Goal: Task Accomplishment & Management: Complete application form

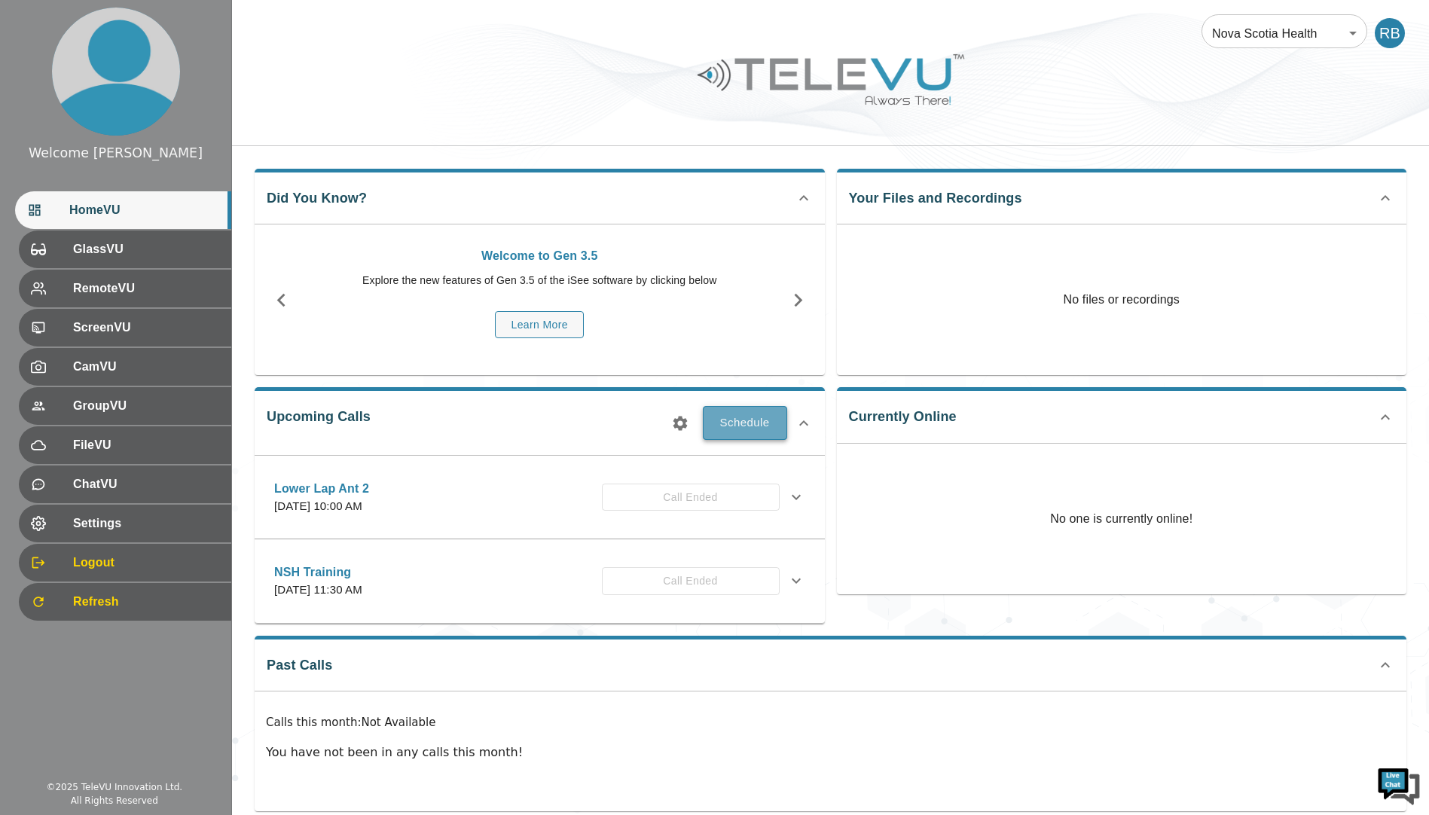
click at [737, 419] on button "Schedule" at bounding box center [745, 422] width 84 height 33
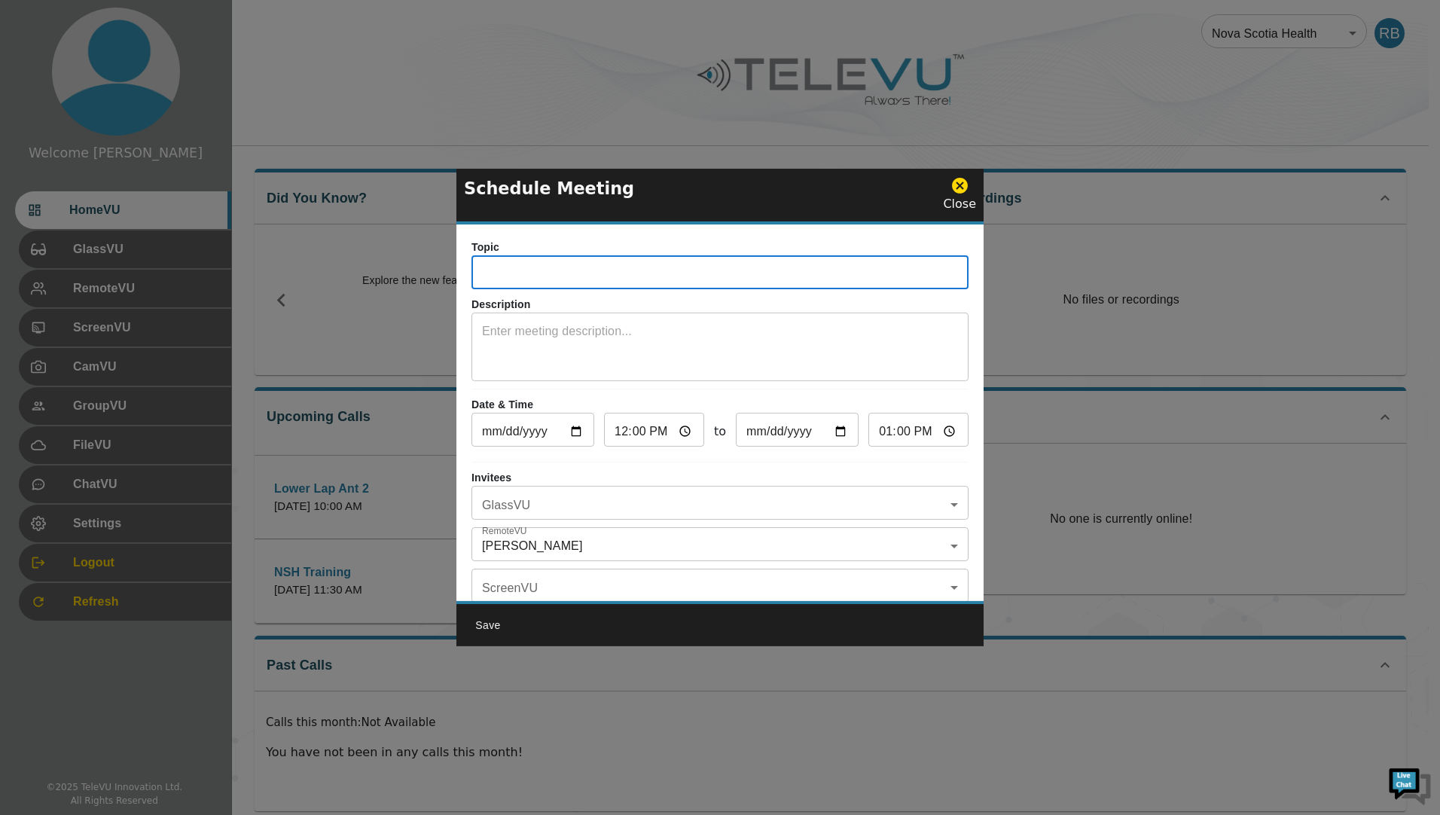
click at [535, 268] on input "text" at bounding box center [720, 274] width 497 height 30
type input "D"
type input "F"
type input "Dr Jad and Dr Hoogerboord - Test Day"
click at [572, 428] on input "2025-10-14" at bounding box center [533, 432] width 123 height 30
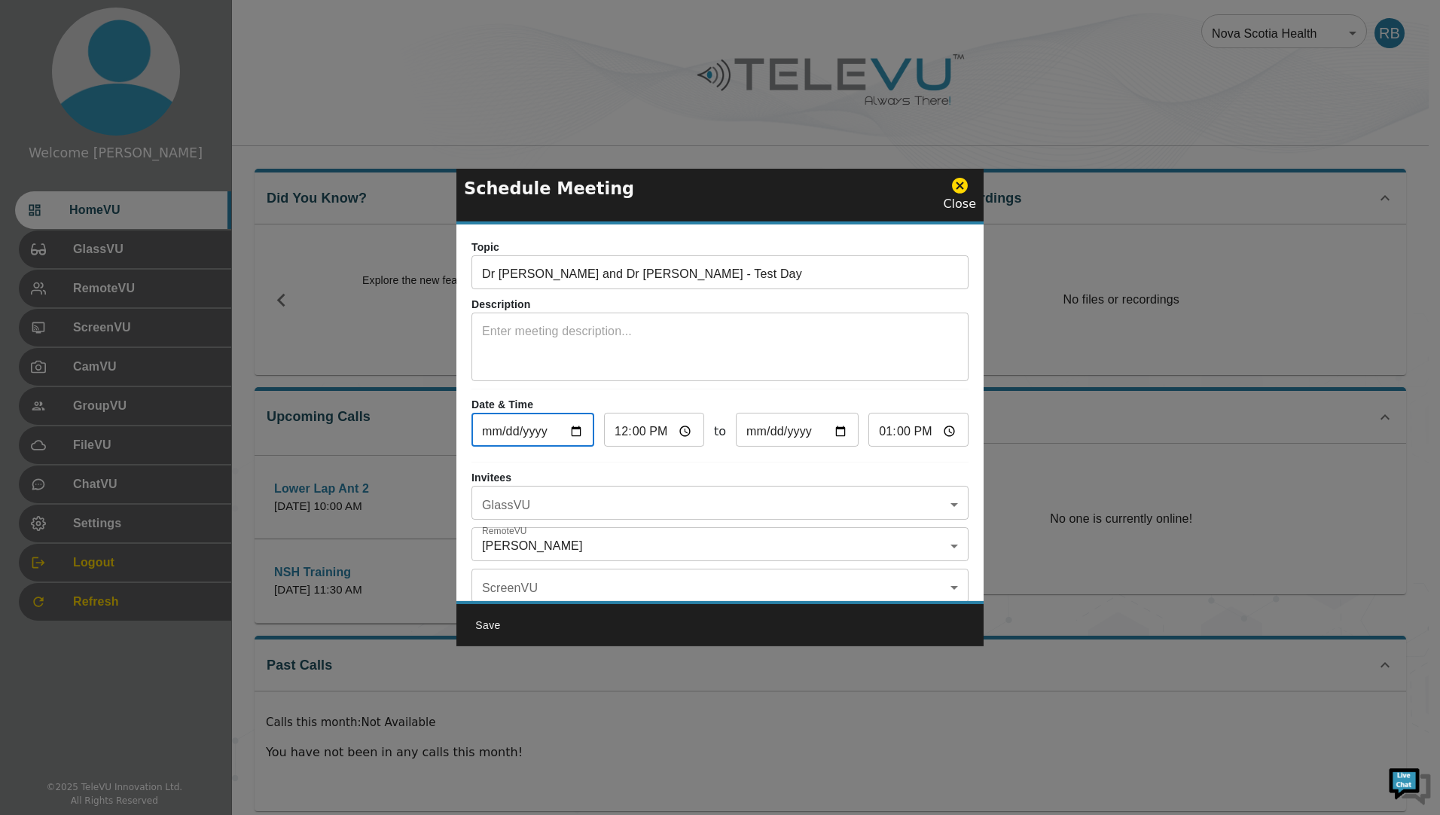
type input "2025-10-20"
click at [691, 428] on input "12:00" at bounding box center [654, 432] width 100 height 30
type input "19:00"
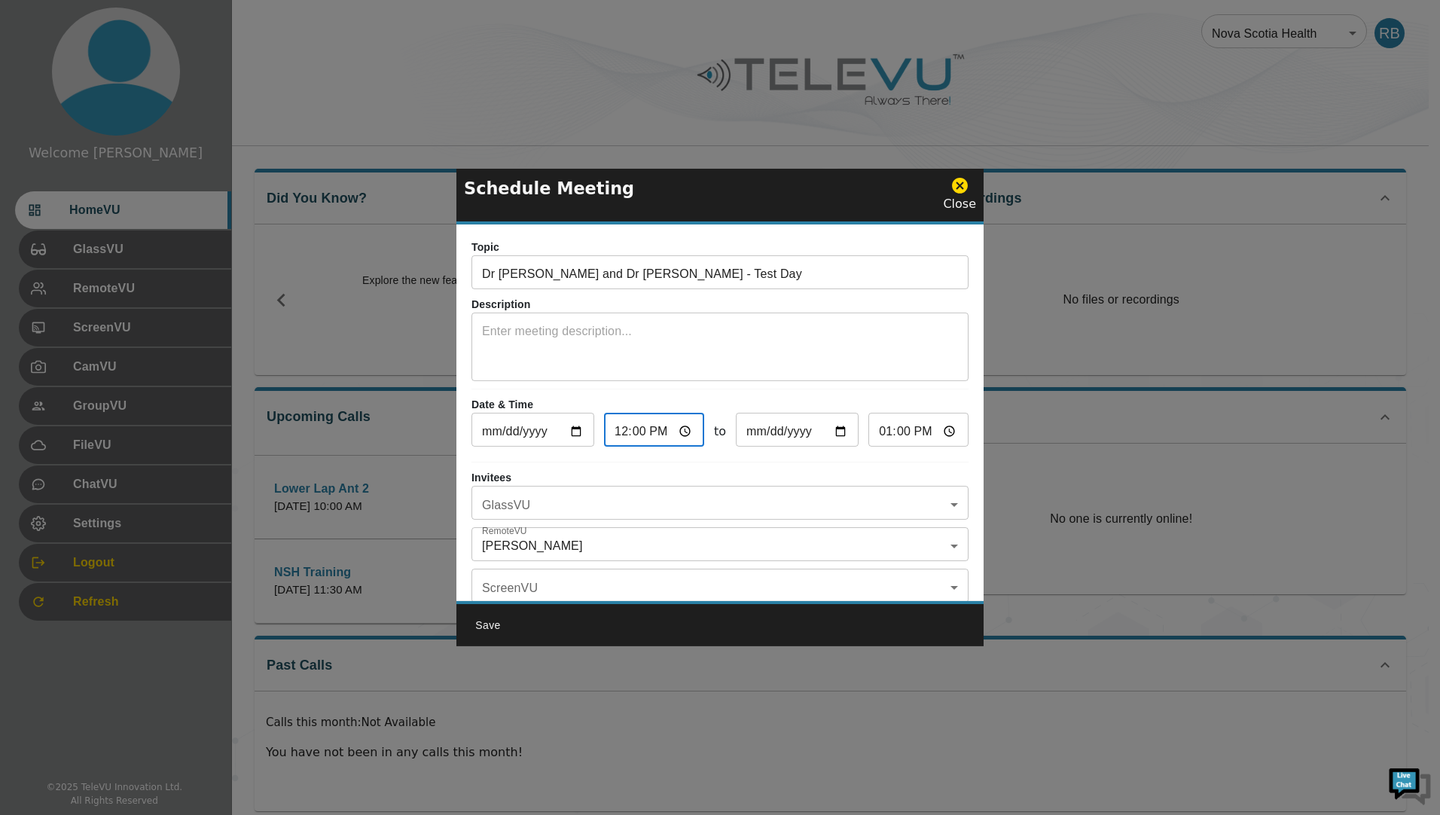
type input "20:00"
type input "07:00"
type input "08:00"
type input "07:00"
click at [884, 429] on input "08:00" at bounding box center [919, 432] width 100 height 30
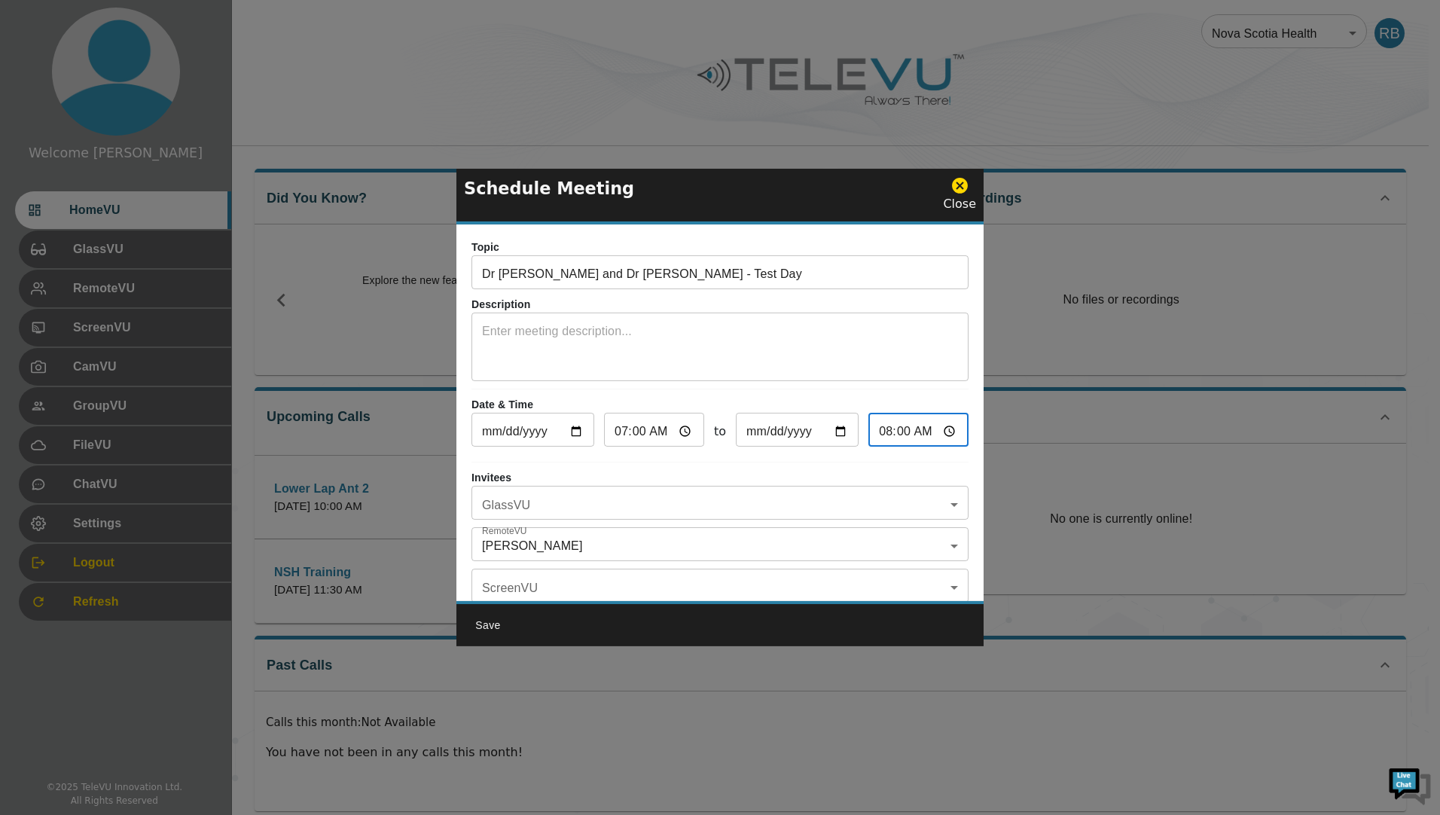
click at [935, 429] on input "08:00" at bounding box center [919, 432] width 100 height 30
type input "16:00"
click at [689, 394] on div "Topic Dr Jad and Dr Hoogerboord - Test Day ​ Description x ​ Date & Time 2025-1…" at bounding box center [719, 412] width 527 height 377
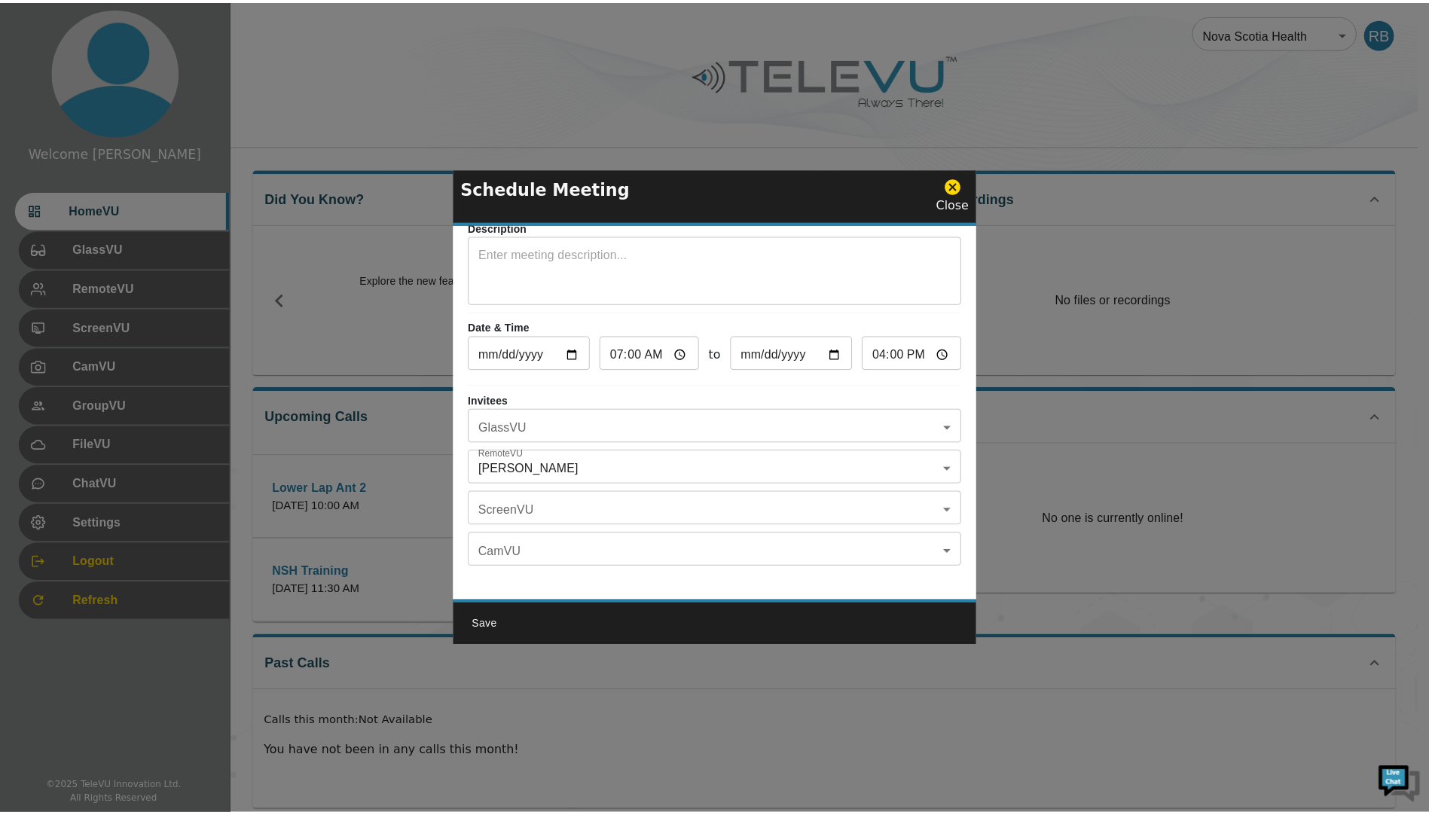
scroll to position [88, 0]
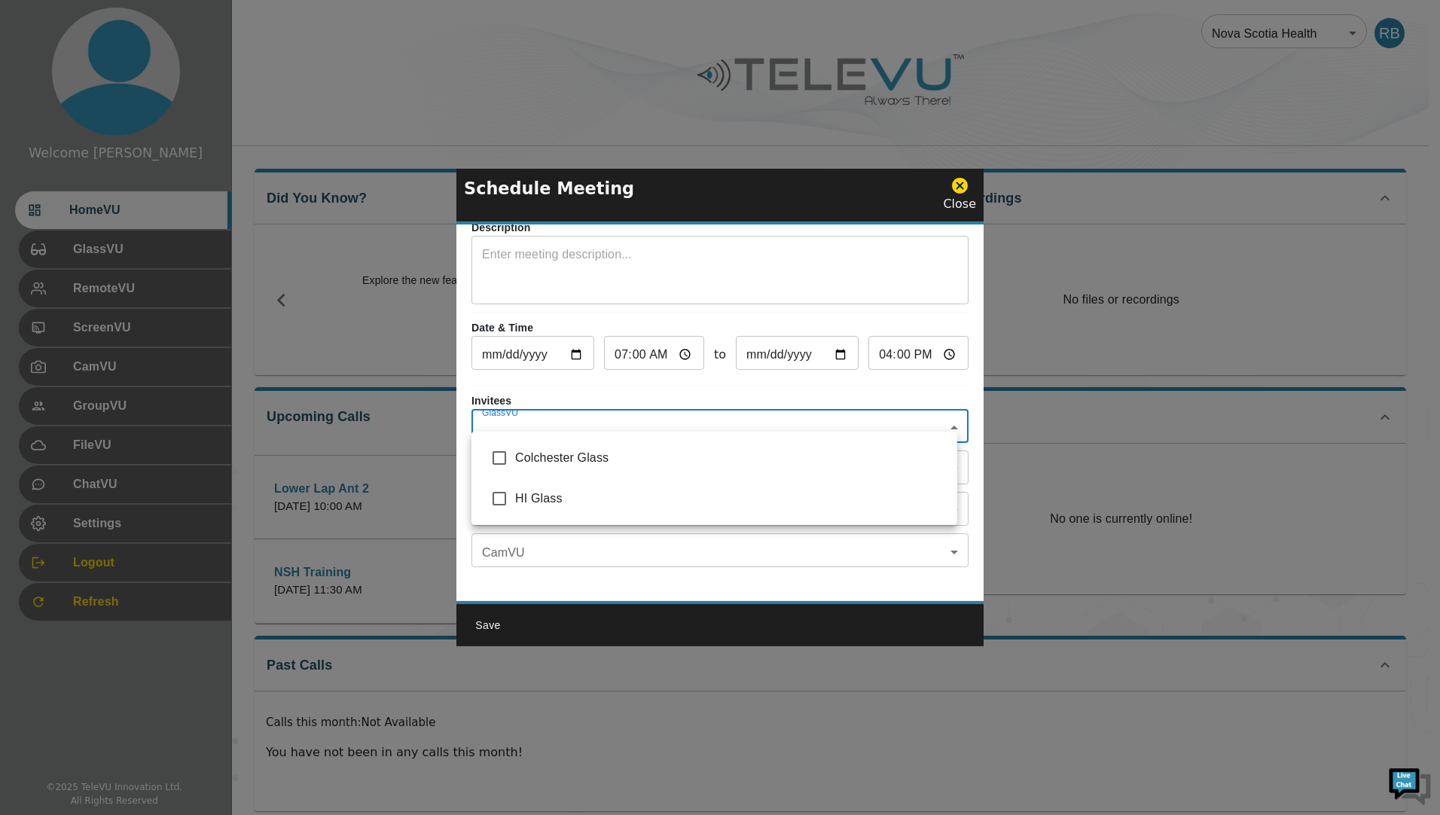
click at [561, 405] on body "Welcome Rob HomeVU GlassVU RemoteVU ScreenVU CamVU GroupVU FileVU ChatVU Settin…" at bounding box center [720, 417] width 1440 height 834
click at [493, 455] on input "checkbox" at bounding box center [500, 458] width 32 height 32
checkbox input "true"
type input "Colchester Glass"
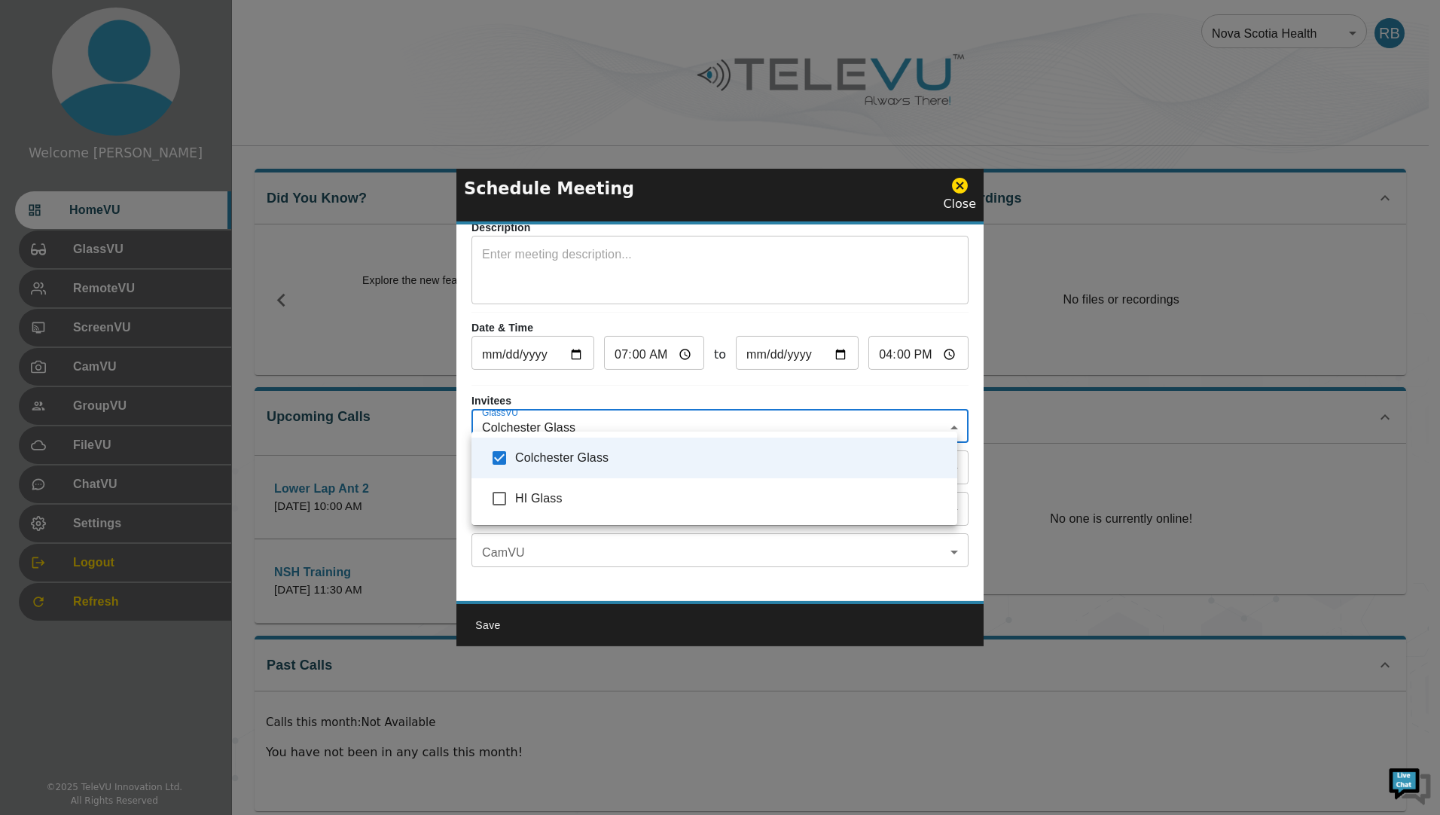
click at [634, 392] on div at bounding box center [720, 407] width 1440 height 815
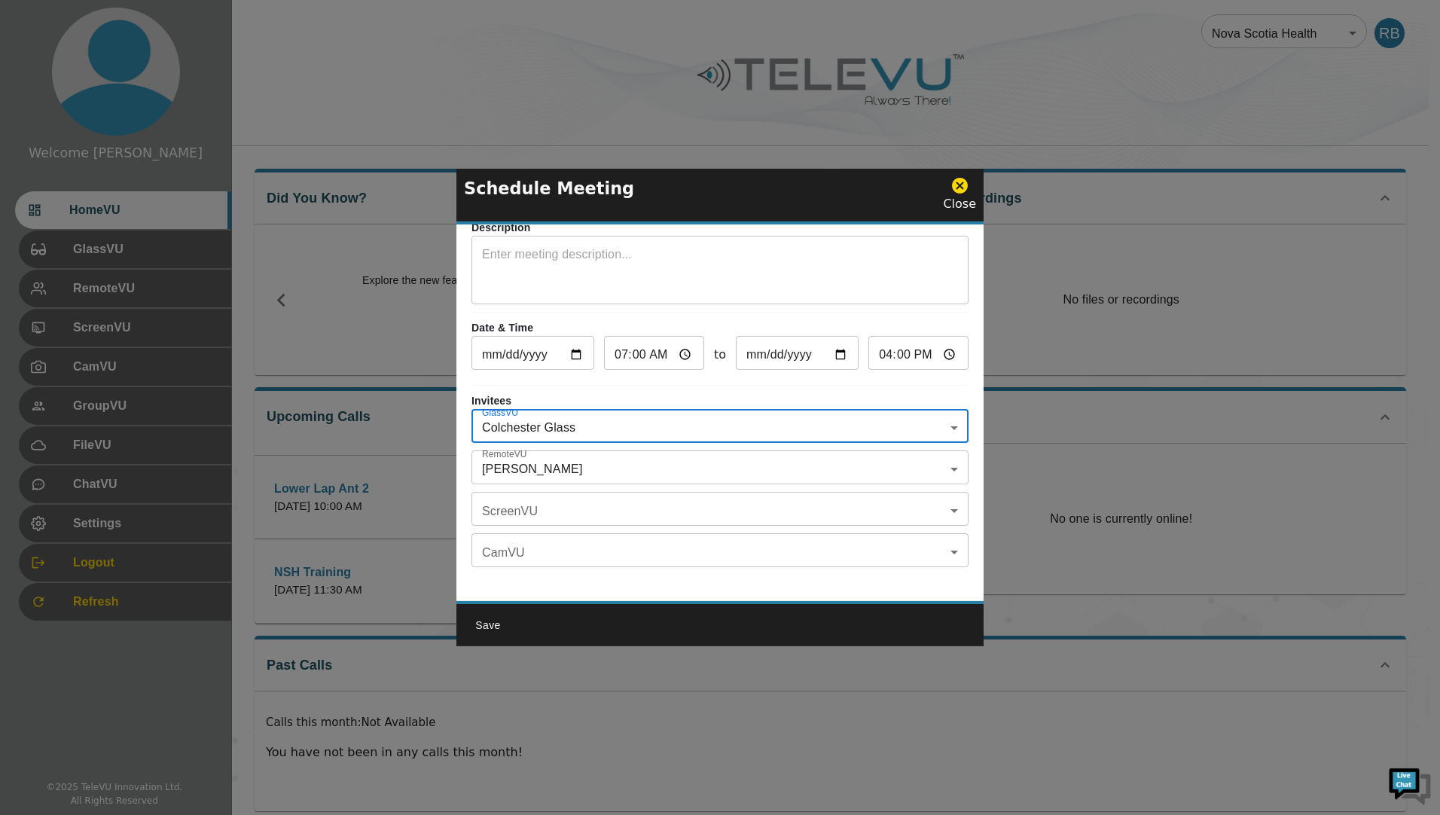
click at [577, 454] on body "Welcome Rob HomeVU GlassVU RemoteVU ScreenVU CamVU GroupVU FileVU ChatVU Settin…" at bounding box center [720, 417] width 1440 height 834
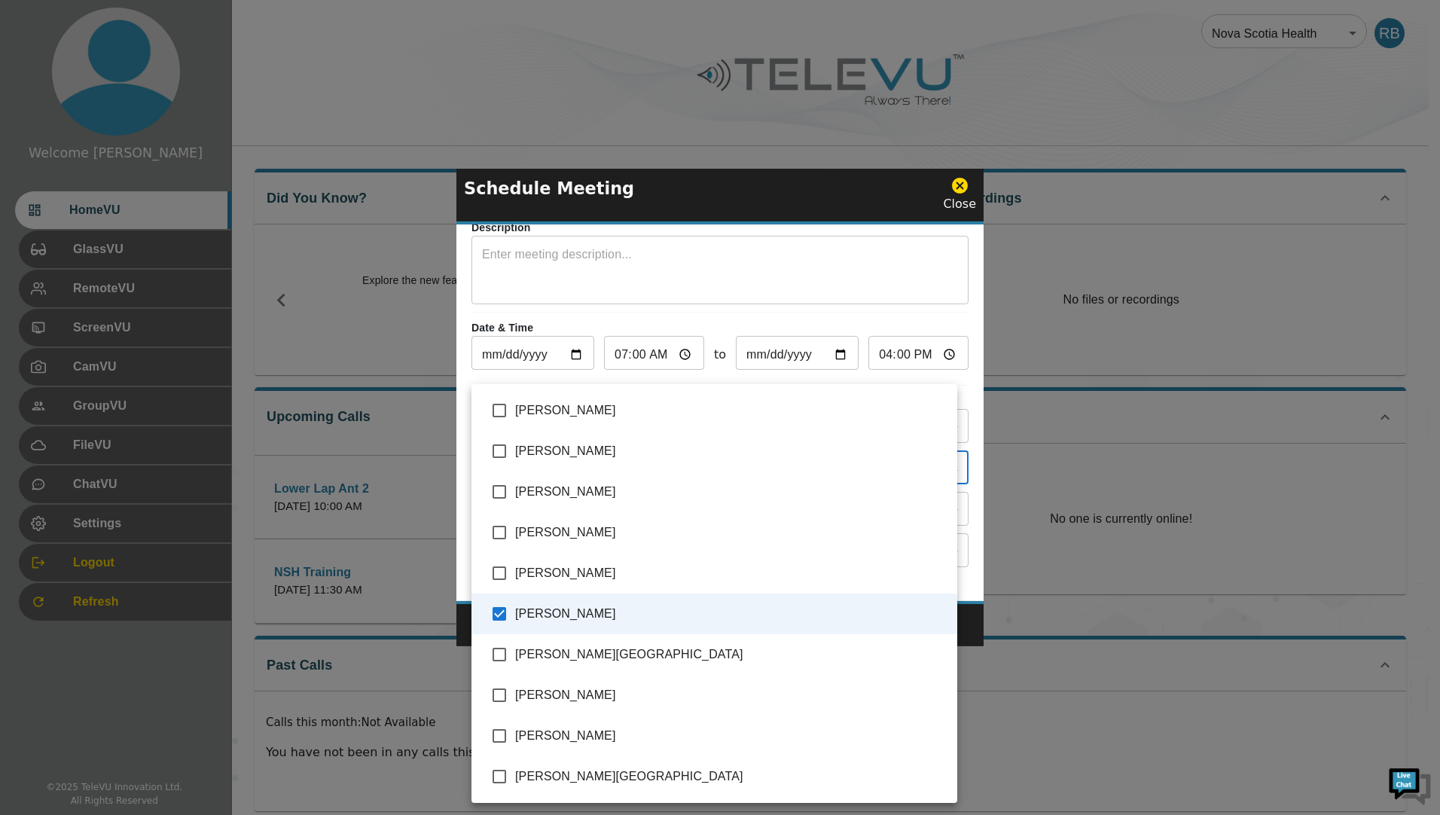
click at [502, 492] on input "checkbox" at bounding box center [500, 492] width 32 height 32
checkbox input "true"
type input "Rob Baxter,Hoogerboord, Cornelis"
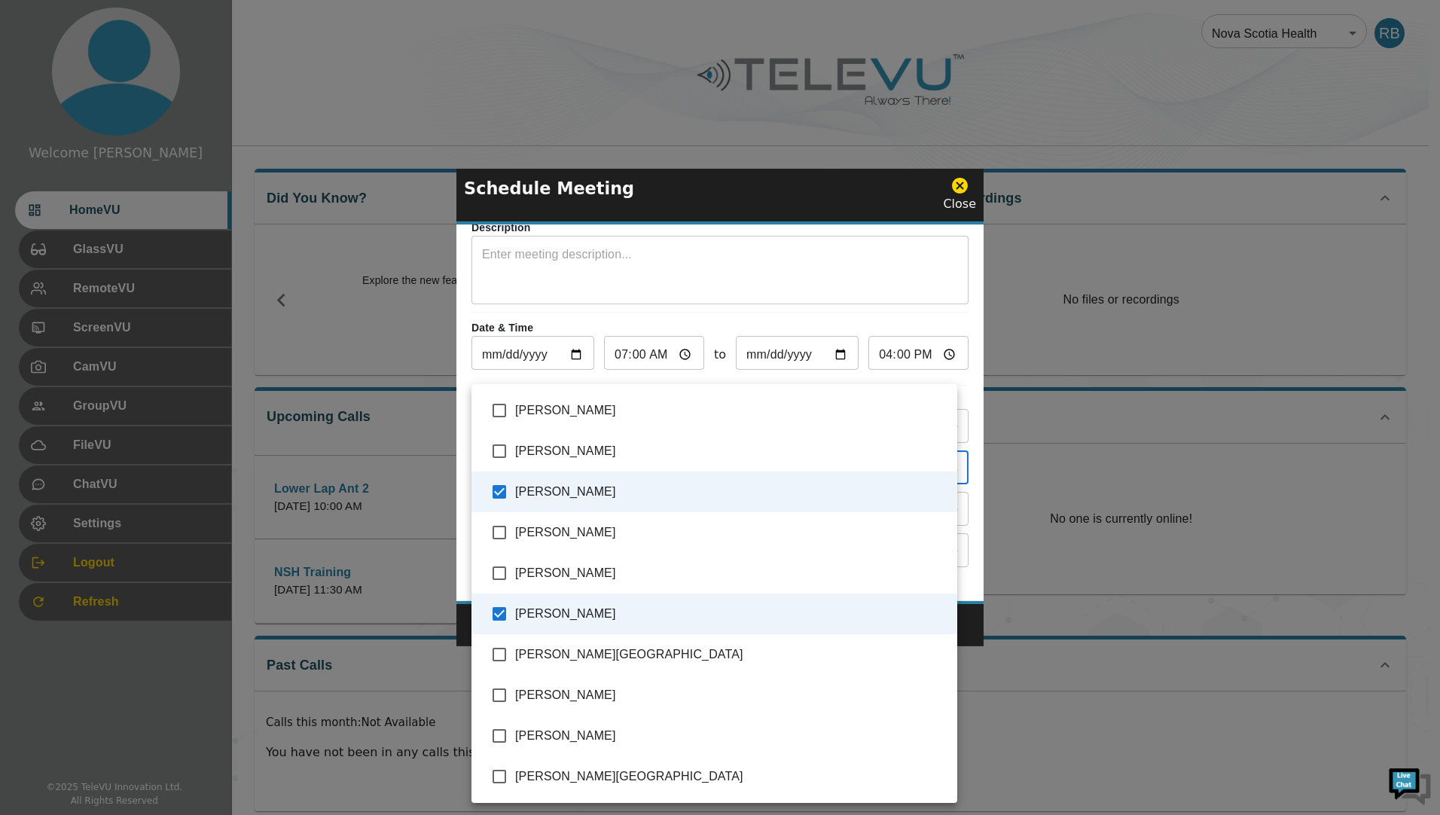
click at [511, 371] on div at bounding box center [720, 407] width 1440 height 815
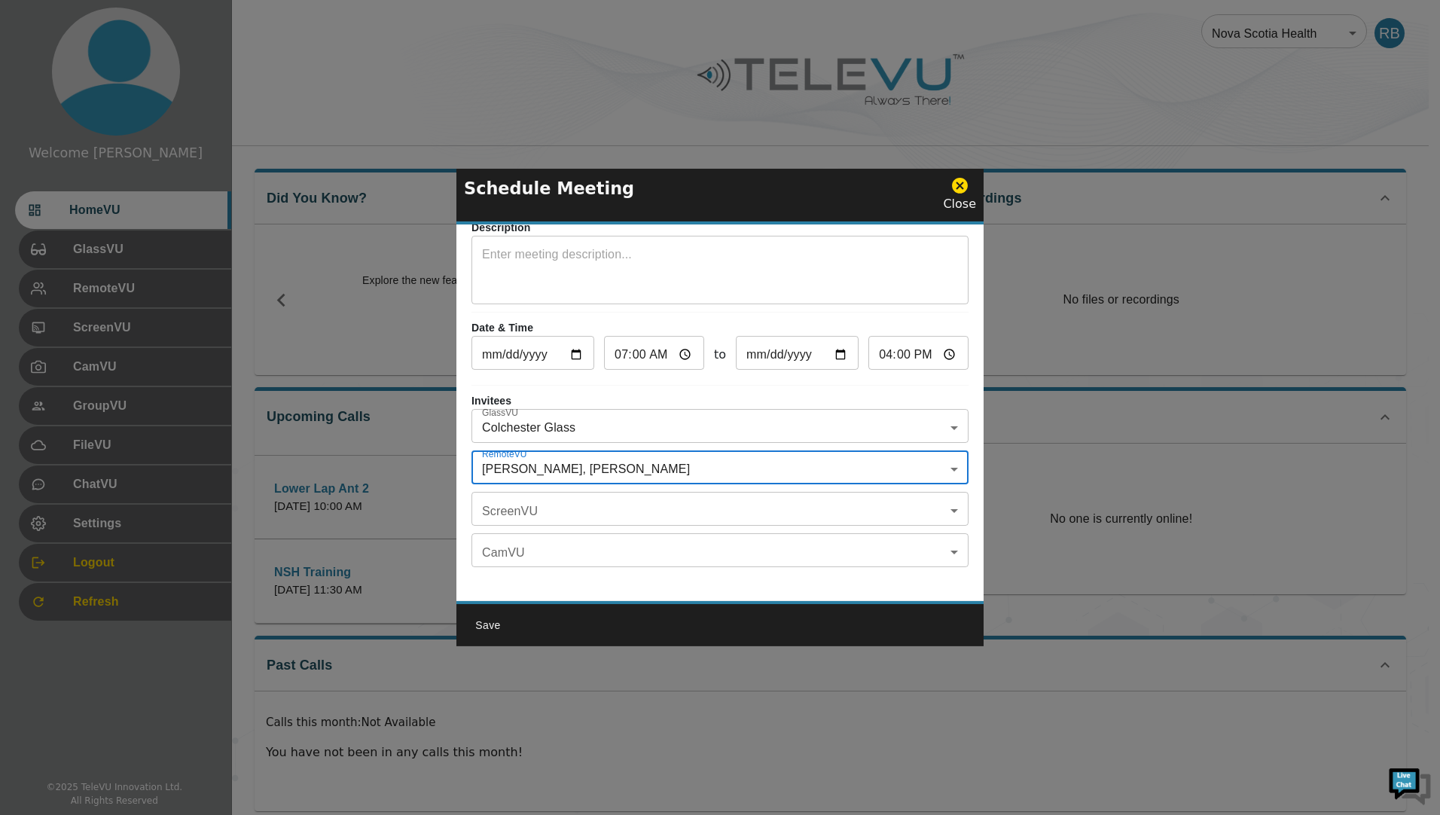
click at [532, 502] on body "Welcome Rob HomeVU GlassVU RemoteVU ScreenVU CamVU GroupVU FileVU ChatVU Settin…" at bounding box center [720, 417] width 1440 height 834
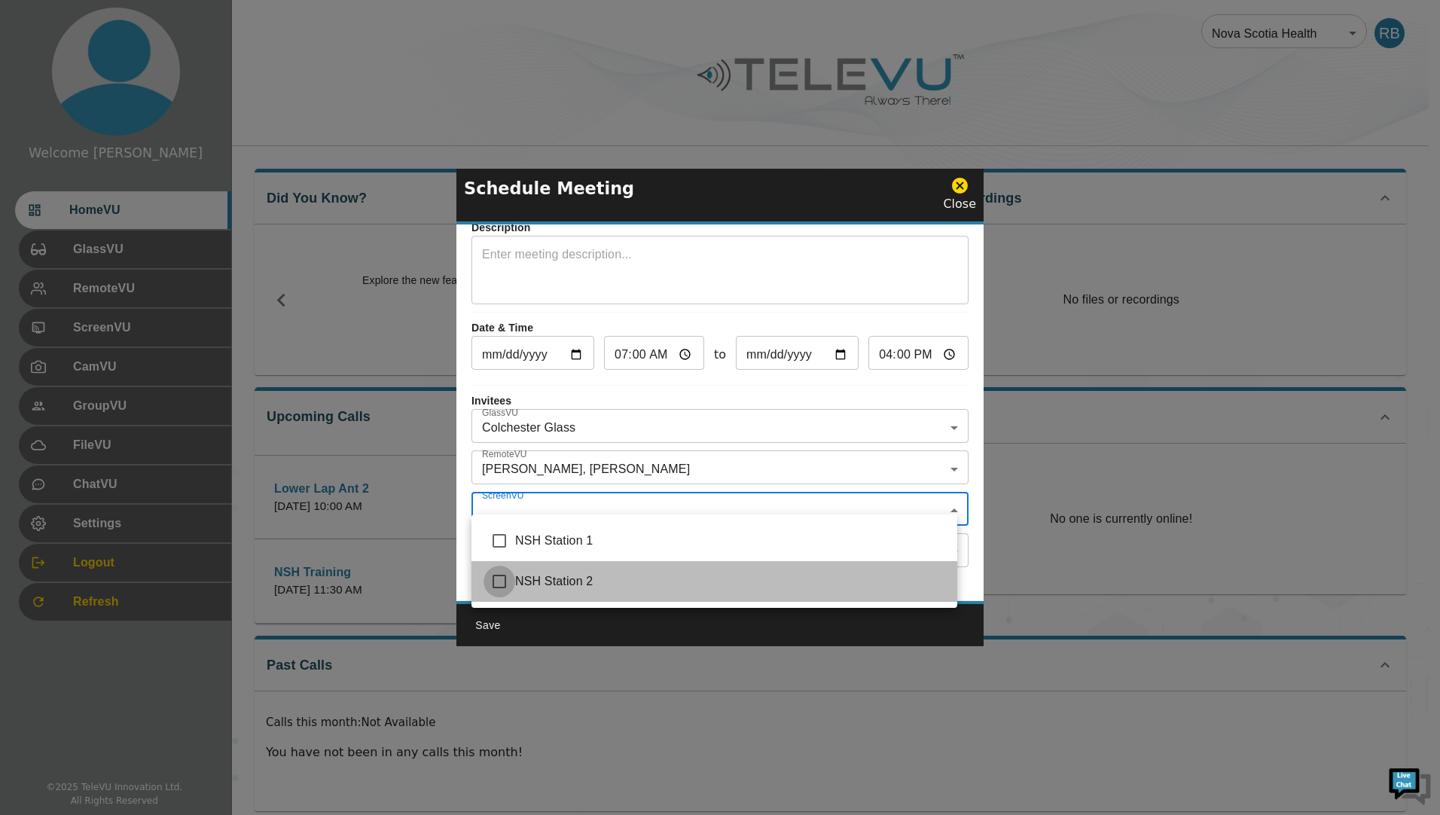
click at [499, 581] on input "checkbox" at bounding box center [500, 582] width 32 height 32
checkbox input "true"
type input "NSH Station 2"
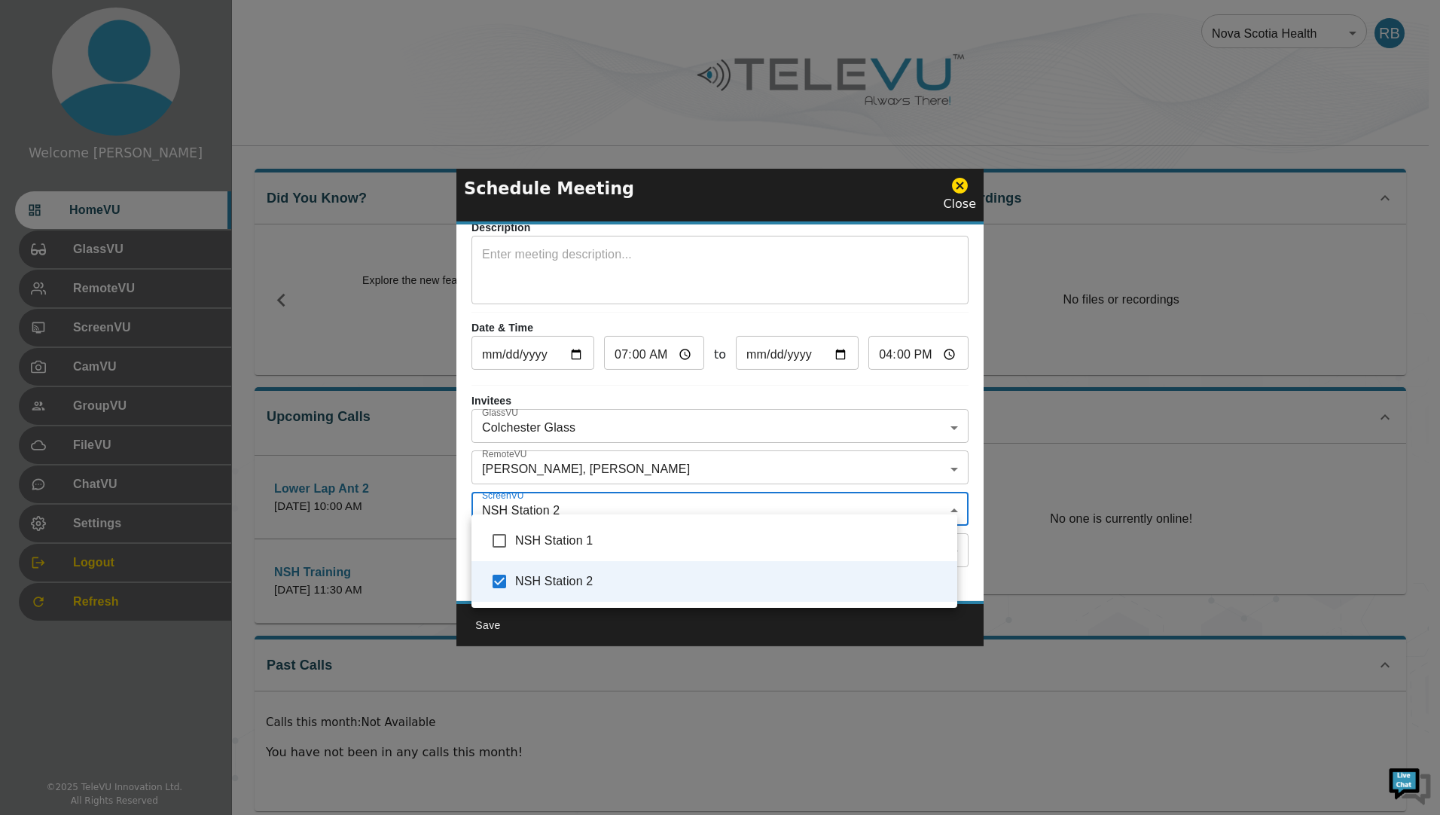
click at [545, 374] on div at bounding box center [720, 407] width 1440 height 815
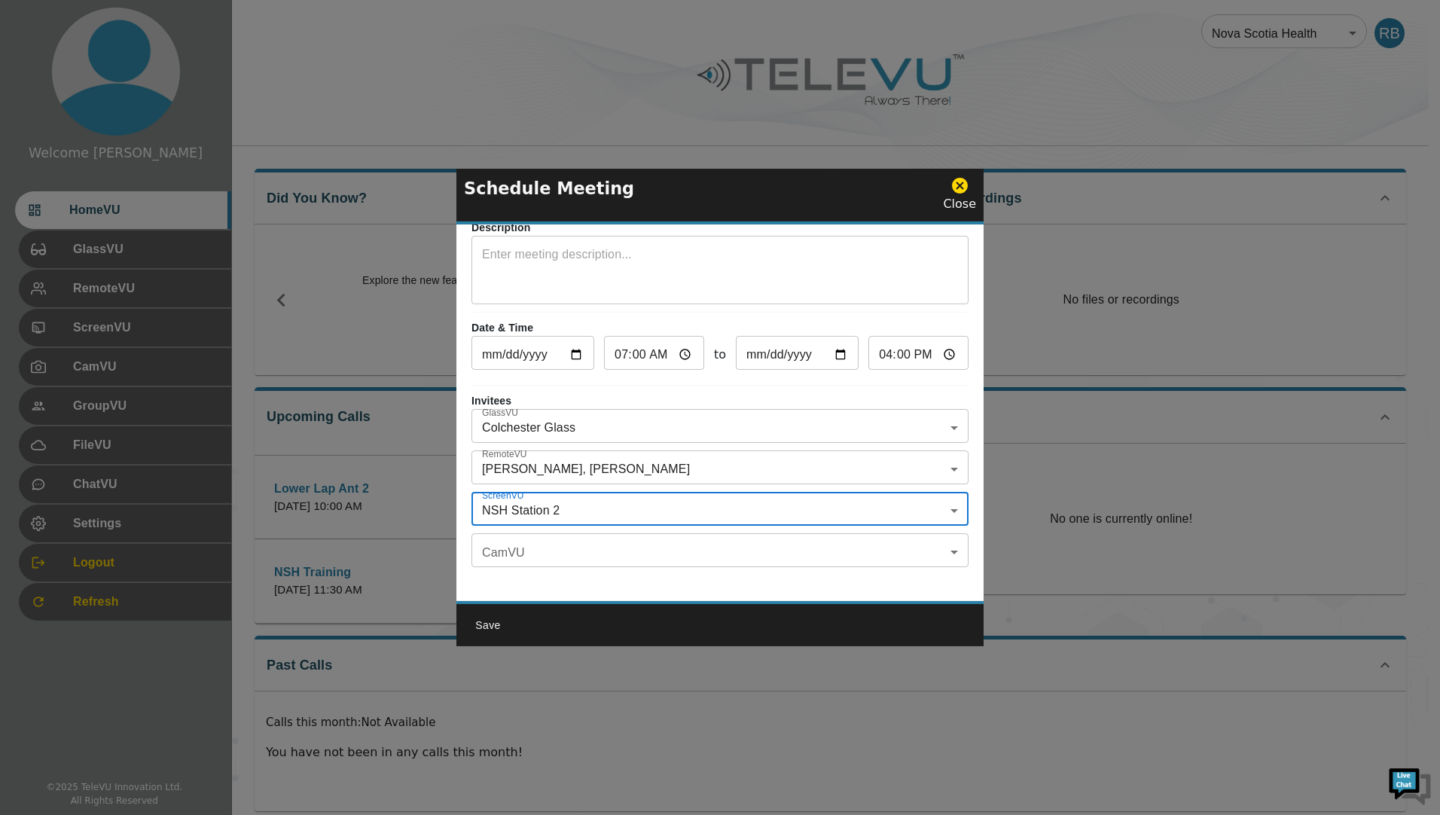
click at [945, 496] on body "Welcome Rob HomeVU GlassVU RemoteVU ScreenVU CamVU GroupVU FileVU ChatVU Settin…" at bounding box center [720, 417] width 1440 height 834
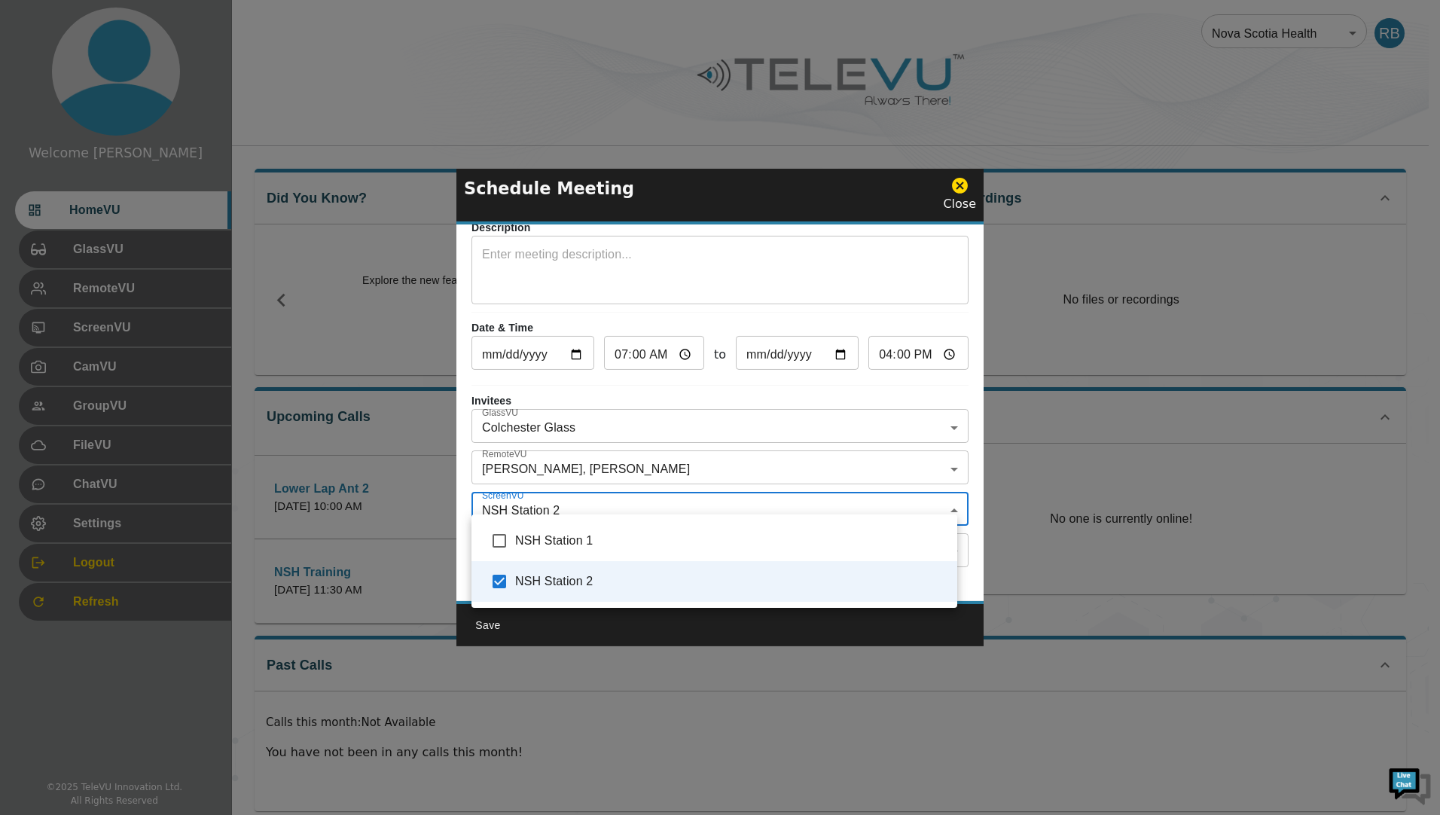
click at [945, 496] on div at bounding box center [720, 407] width 1440 height 815
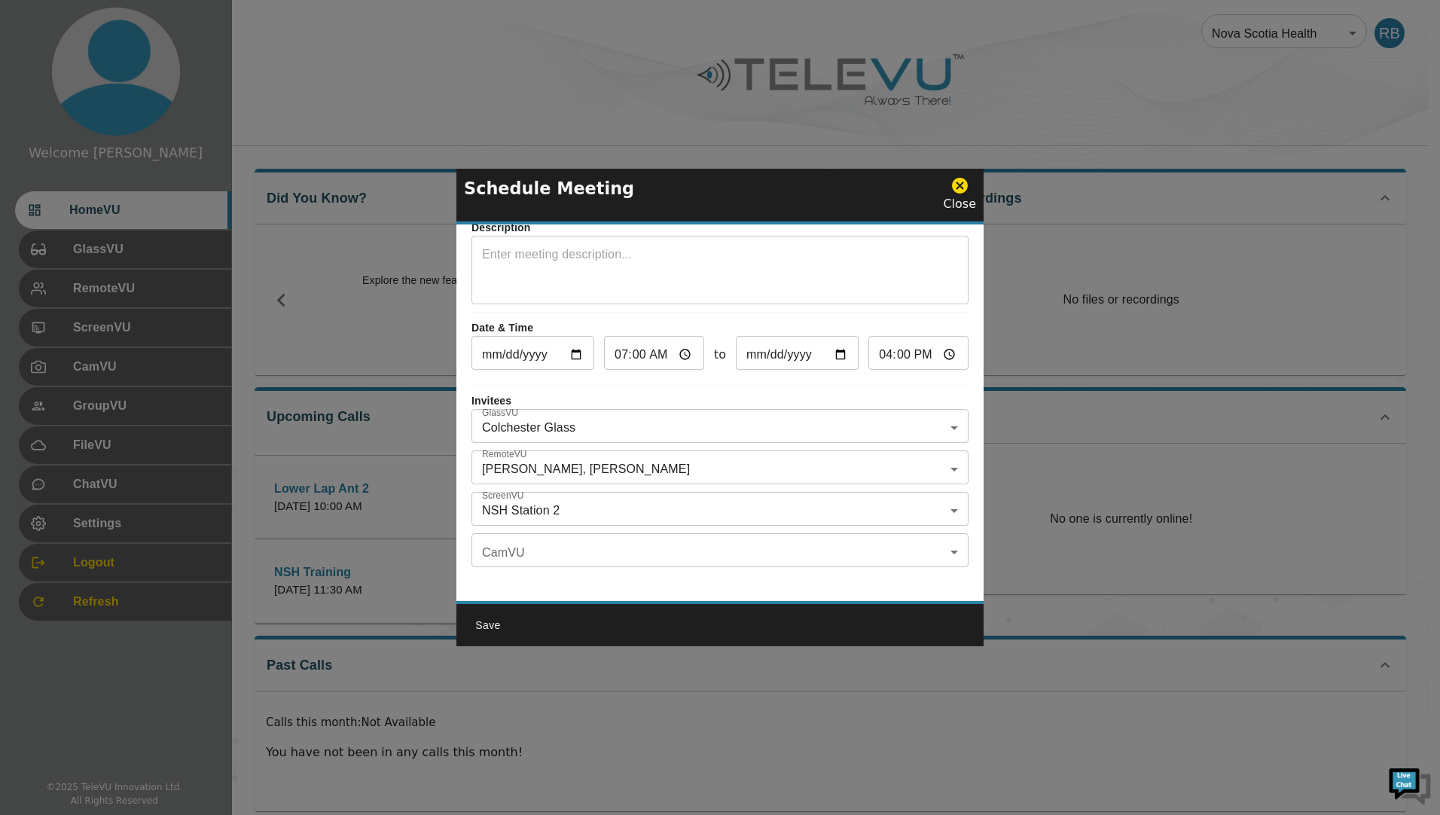
click at [958, 181] on icon at bounding box center [960, 186] width 16 height 16
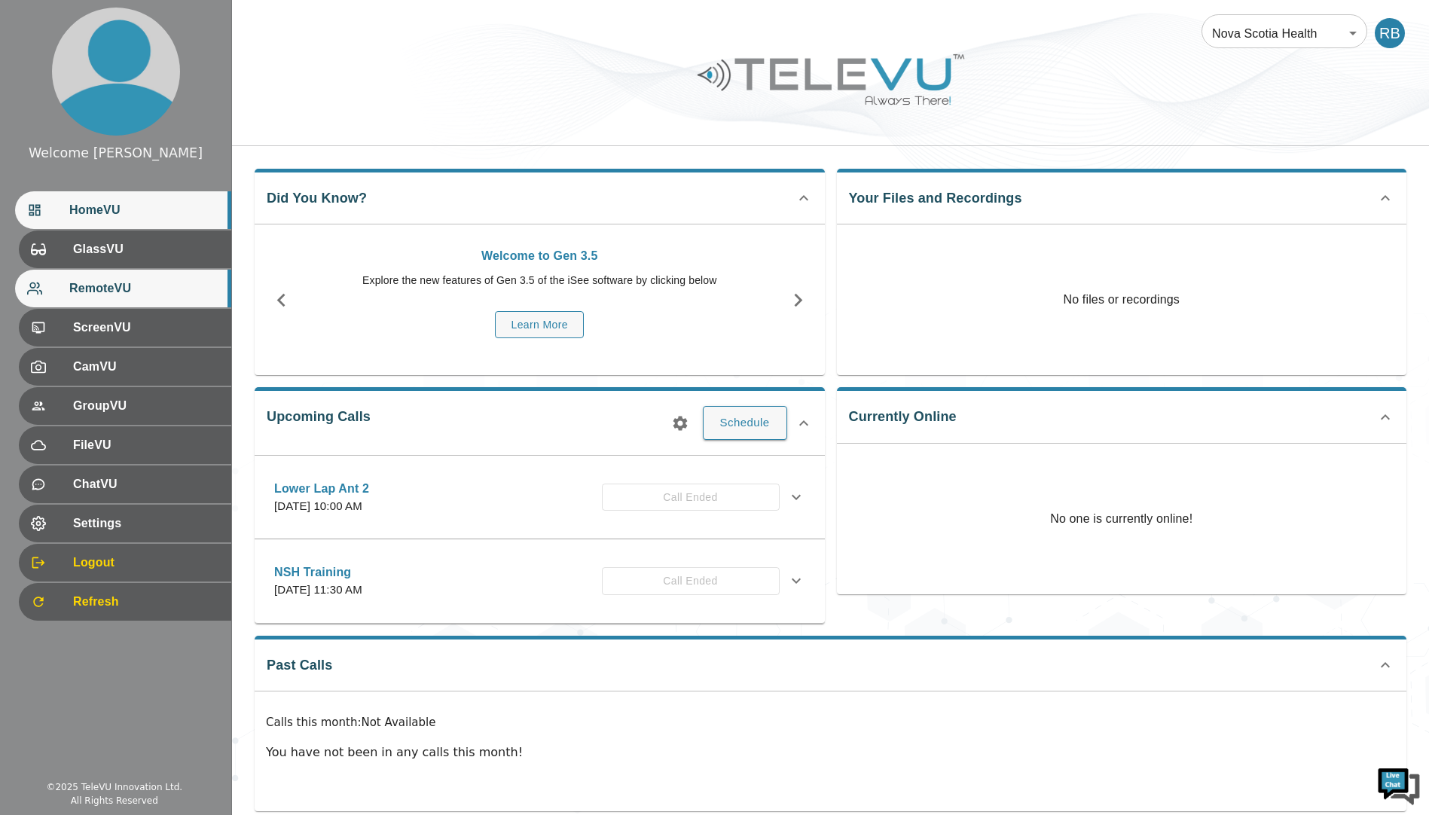
click at [128, 285] on span "RemoteVU" at bounding box center [144, 288] width 150 height 18
